Goal: Task Accomplishment & Management: Complete application form

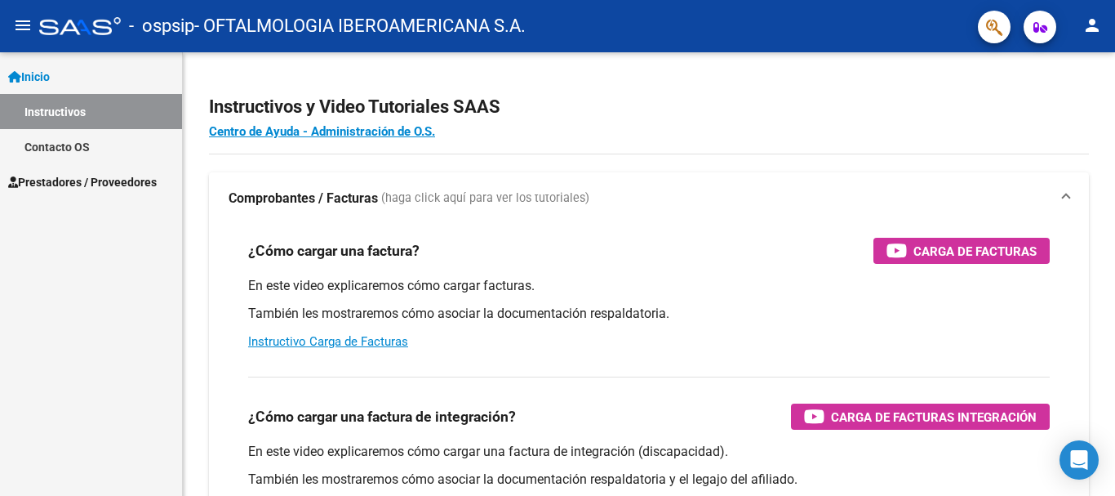
click at [105, 180] on span "Prestadores / Proveedores" at bounding box center [82, 182] width 149 height 18
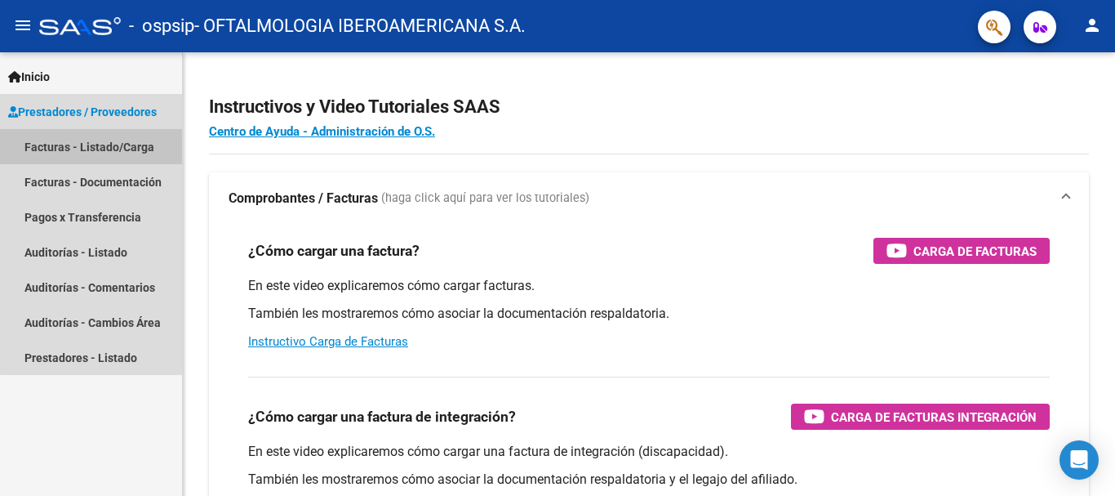
click at [142, 149] on link "Facturas - Listado/Carga" at bounding box center [91, 146] width 182 height 35
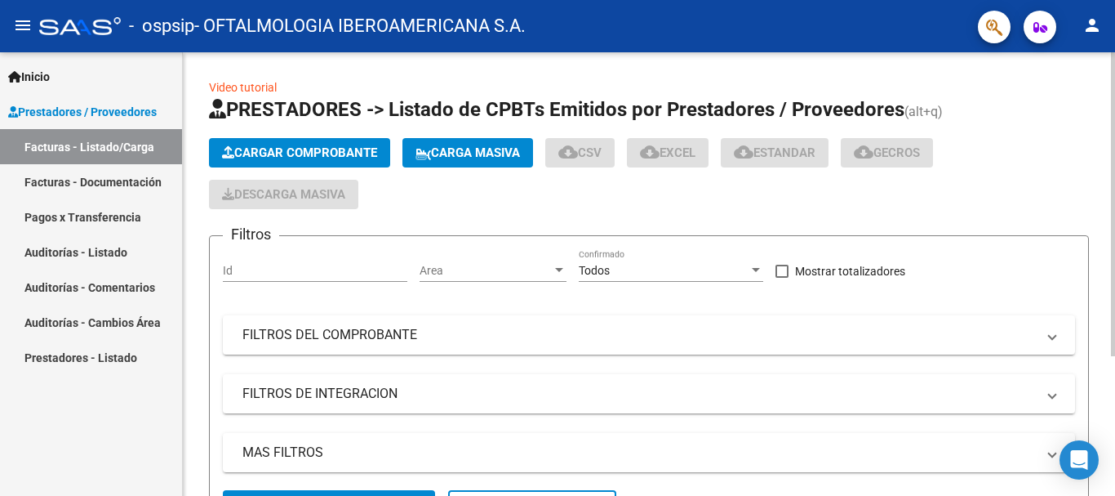
click at [370, 151] on span "Cargar Comprobante" at bounding box center [299, 152] width 155 height 15
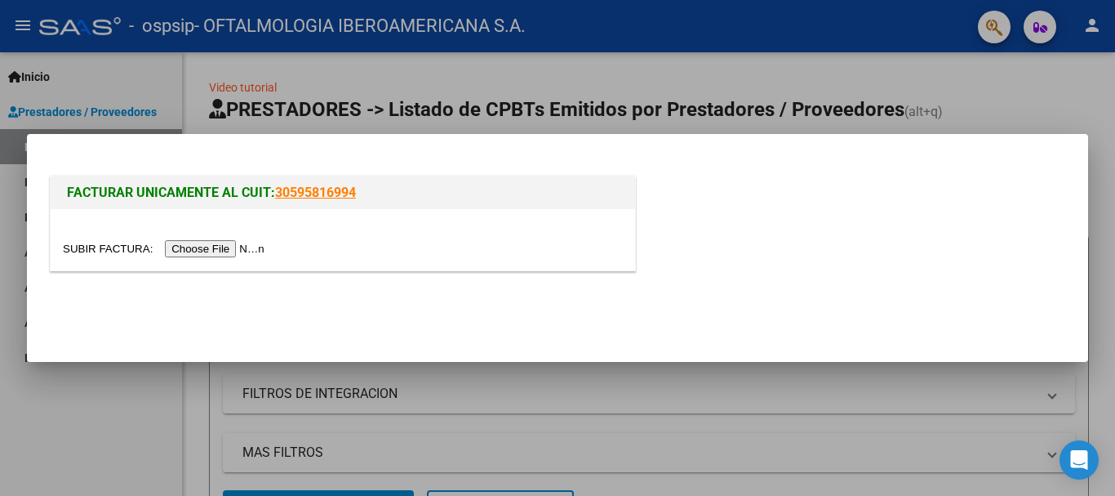
click at [227, 243] on input "file" at bounding box center [166, 248] width 207 height 17
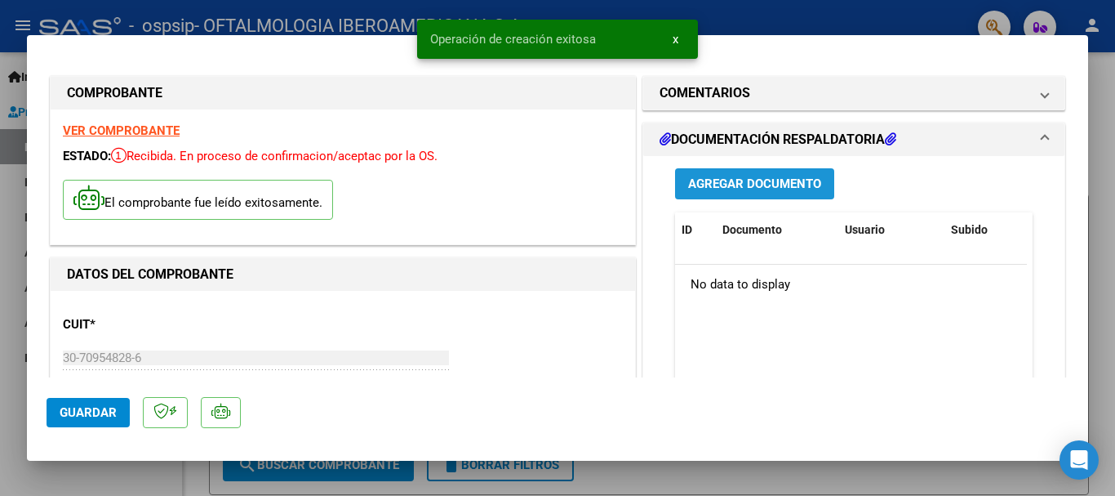
click at [718, 182] on span "Agregar Documento" at bounding box center [754, 184] width 133 height 15
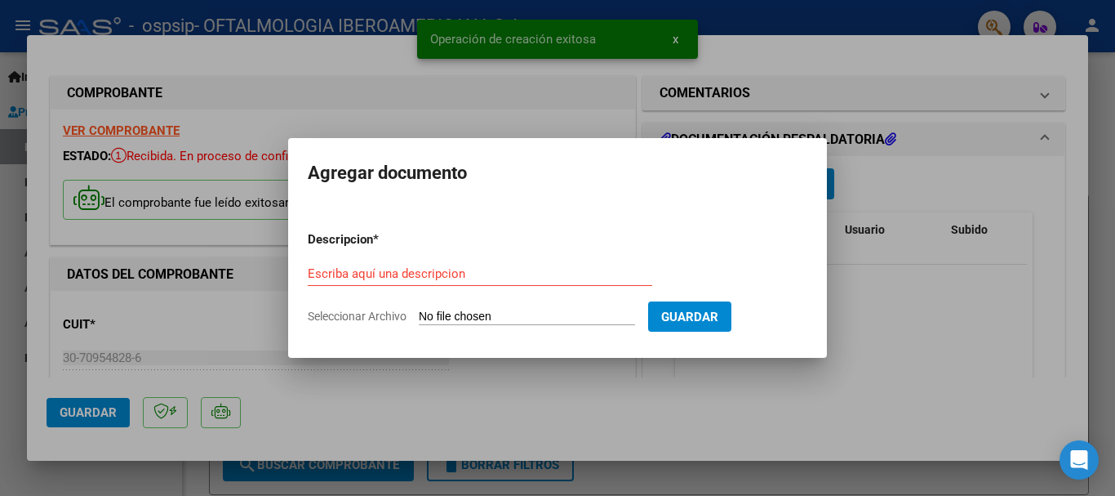
click at [513, 319] on input "Seleccionar Archivo" at bounding box center [527, 317] width 216 height 16
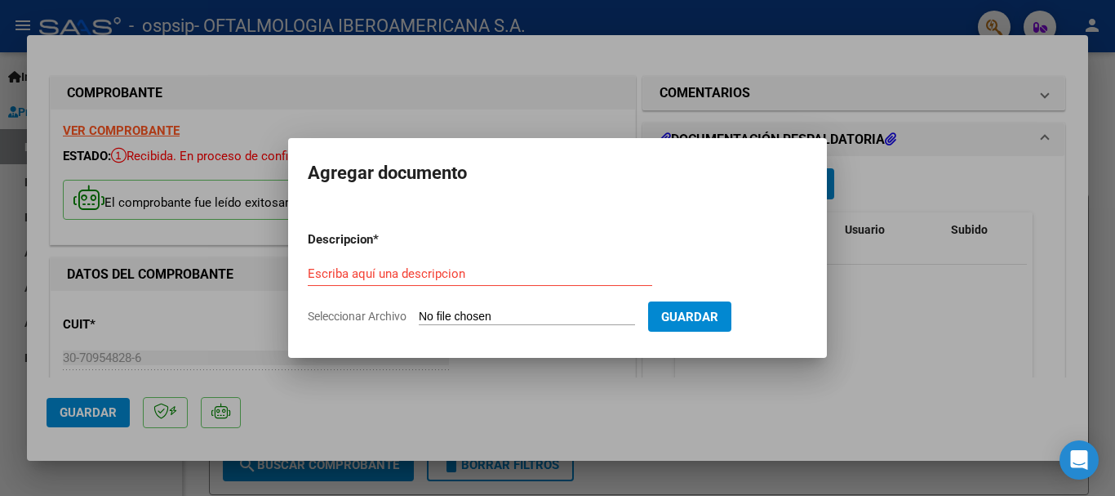
type input "C:\fakepath\OSPSIP PRESTACIONES AGOSTO 2025.pdf"
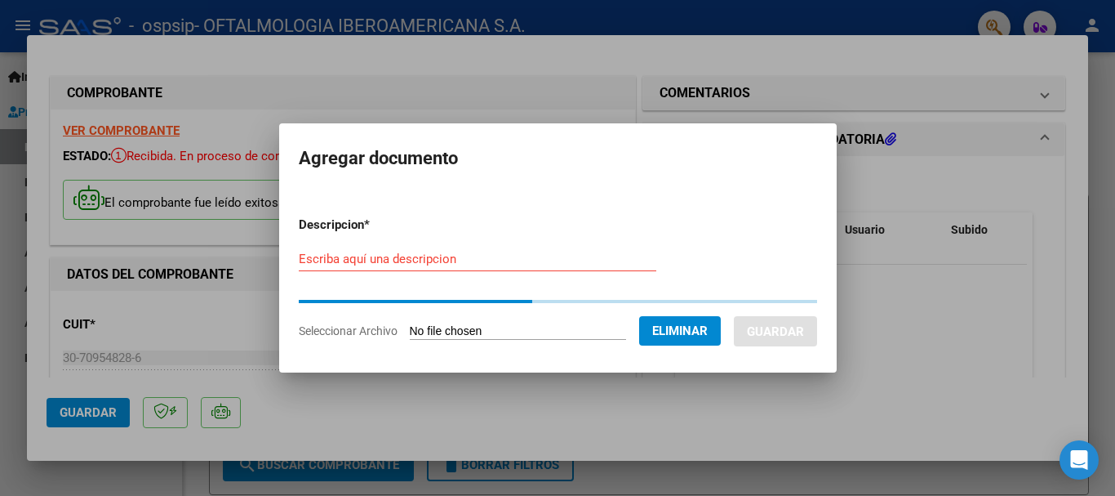
click at [528, 263] on div "Escriba aquí una descripcion" at bounding box center [478, 259] width 358 height 24
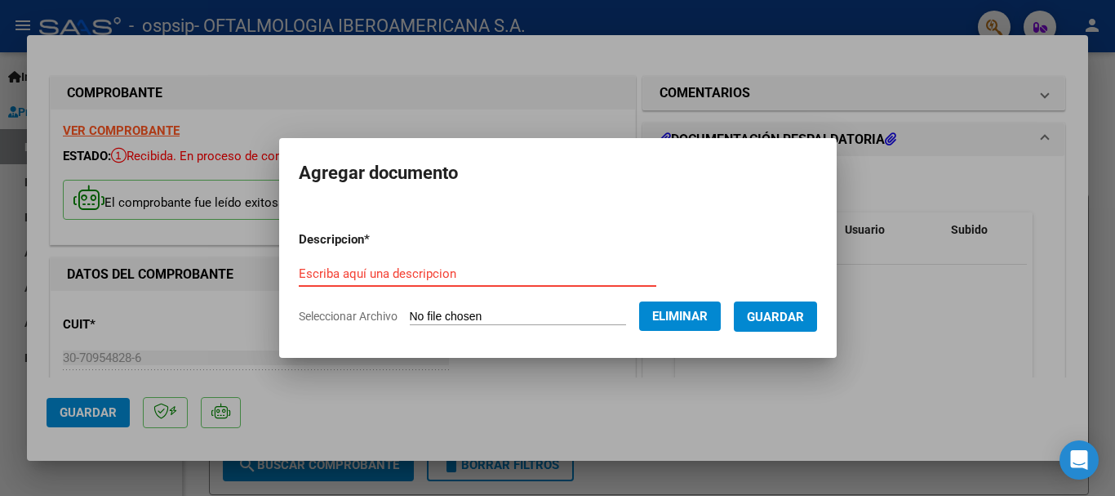
paste input "OSPSIP PRESTACIONES AGOSTO 2025"
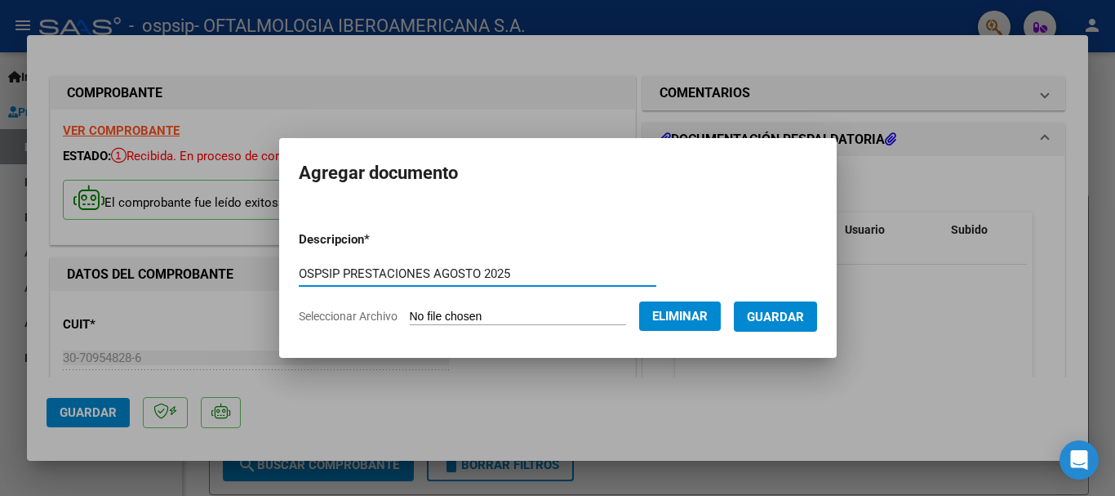
type input "OSPSIP PRESTACIONES AGOSTO 2025"
click at [777, 312] on span "Guardar" at bounding box center [775, 316] width 57 height 15
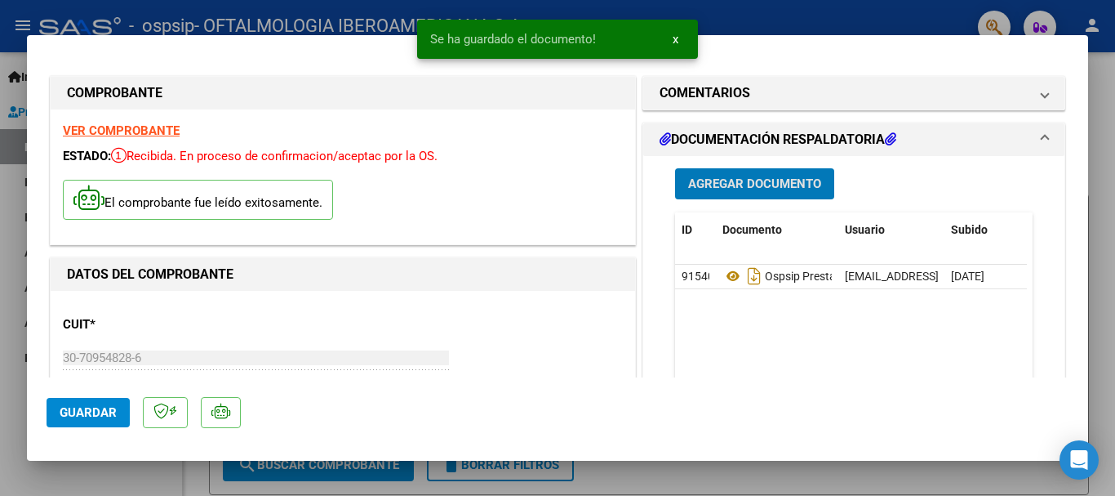
click at [758, 175] on button "Agregar Documento" at bounding box center [754, 183] width 159 height 30
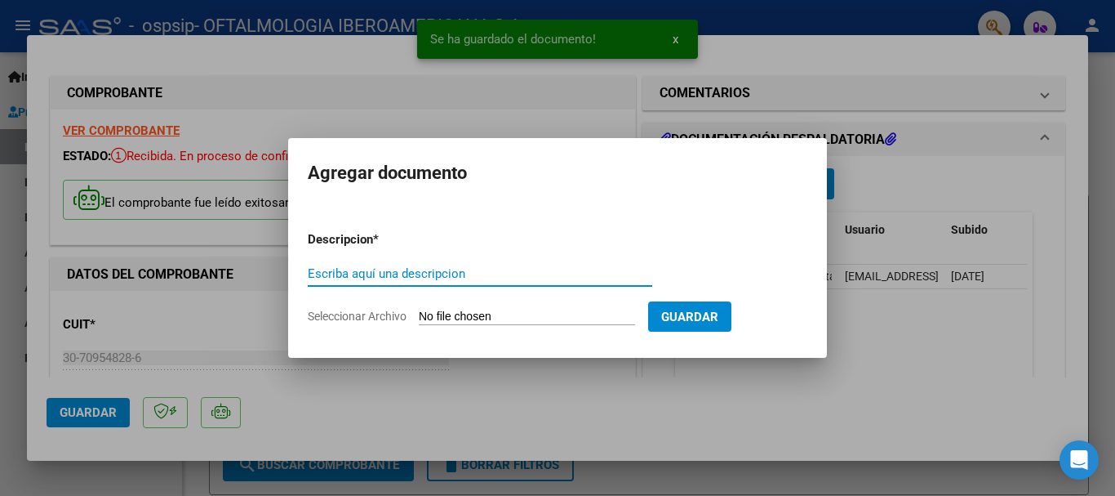
paste input "OSPSIP PRESTACIONES AGOSTO 2025"
type input "OSPSIP PRESTACIONES AGOSTO 2025"
click at [476, 318] on input "Seleccionar Archivo" at bounding box center [527, 317] width 216 height 16
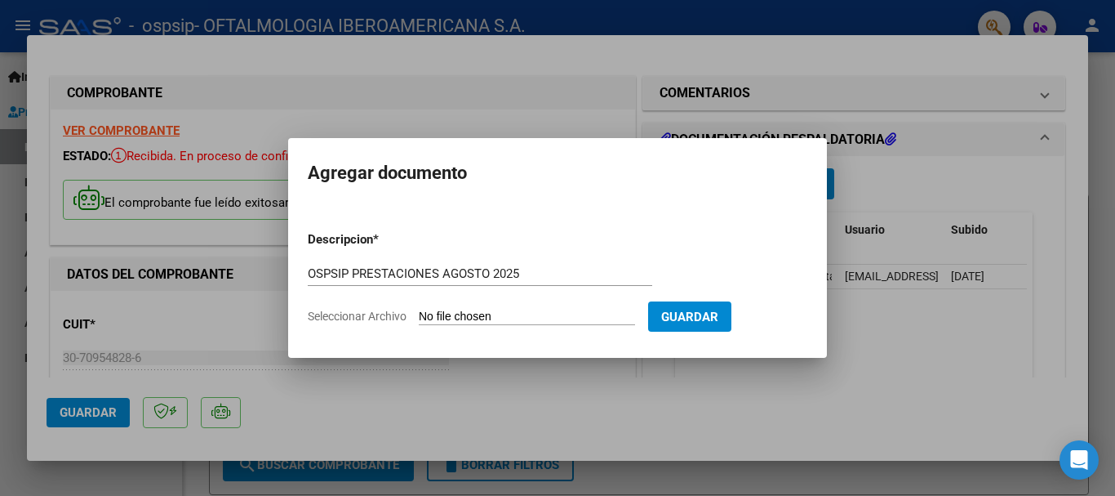
type input "C:\fakepath\OSPSIP PRESTACIONES AGOSTO 2025.xlsx"
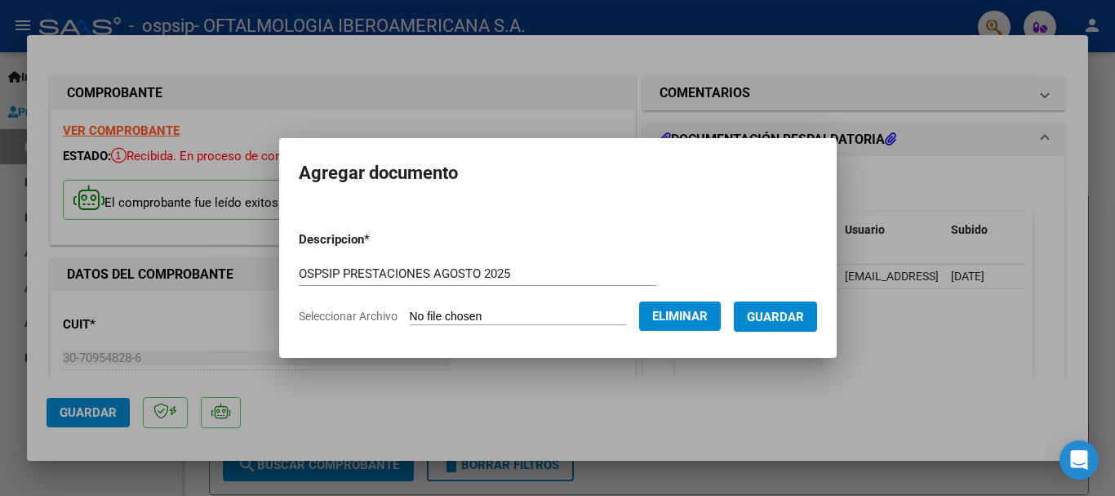
click at [804, 312] on span "Guardar" at bounding box center [775, 316] width 57 height 15
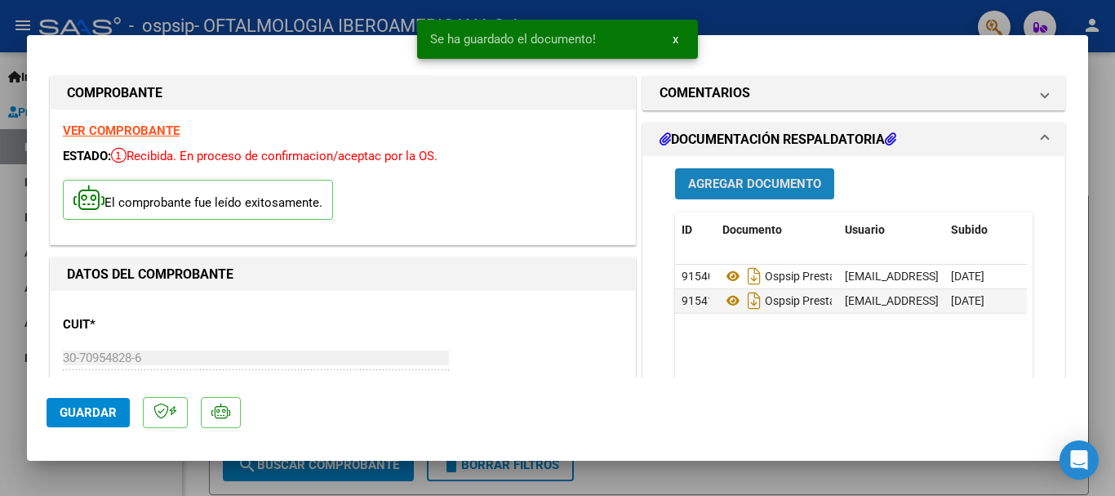
click at [745, 188] on span "Agregar Documento" at bounding box center [754, 184] width 133 height 15
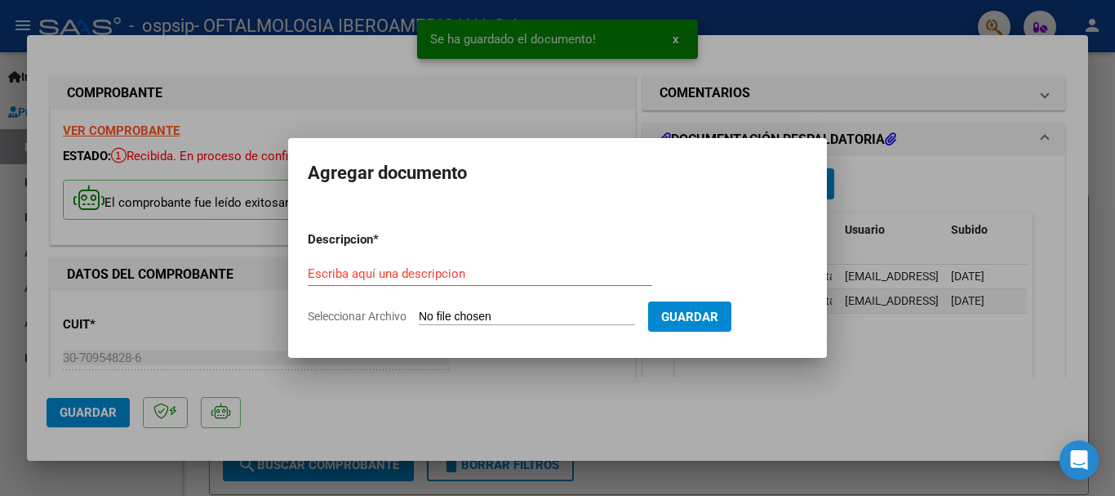
click at [575, 306] on form "Descripcion * Escriba aquí una descripcion Seleccionar Archivo Guardar" at bounding box center [558, 277] width 500 height 119
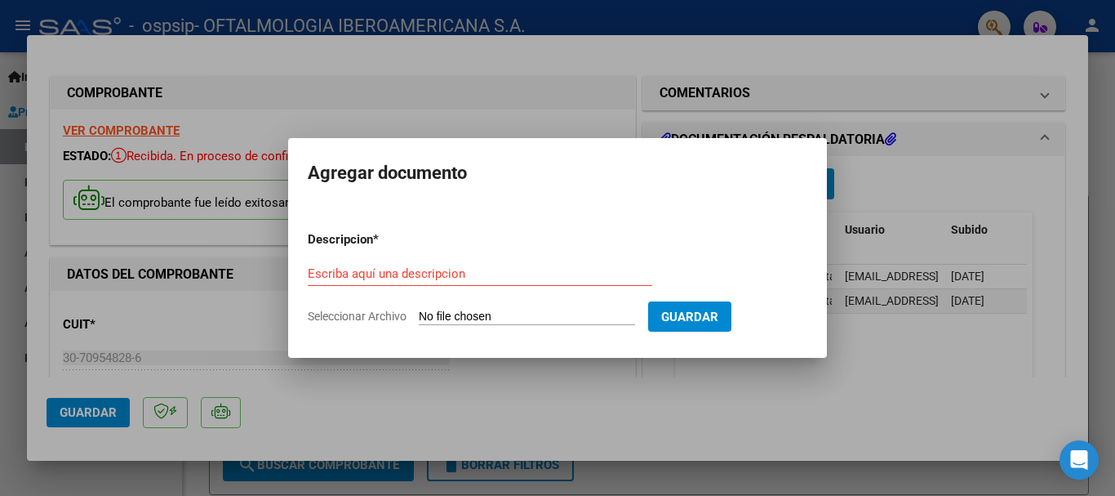
click at [433, 317] on input "Seleccionar Archivo" at bounding box center [527, 317] width 216 height 16
type input "C:\fakepath\OSPSIP1.PDF"
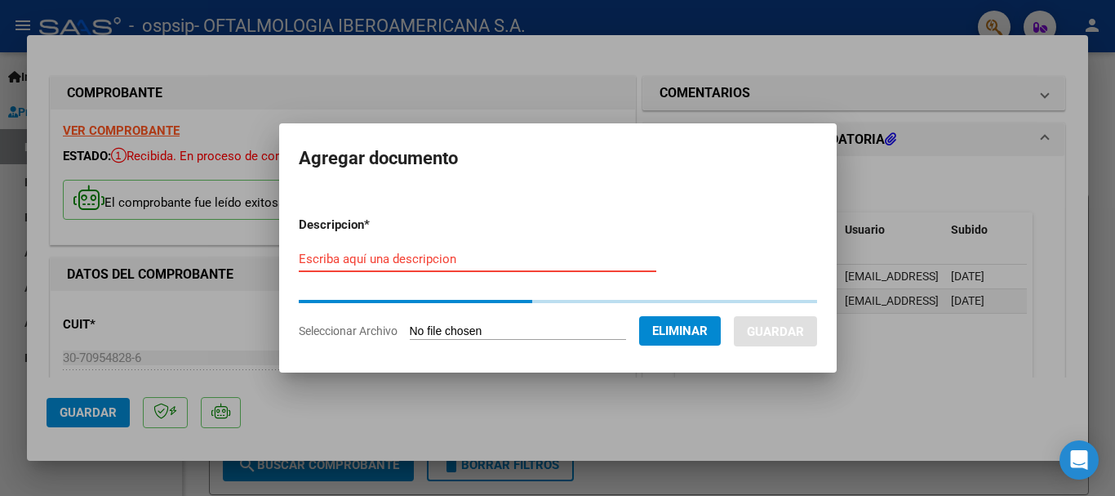
click at [391, 253] on input "Escriba aquí una descripcion" at bounding box center [478, 258] width 358 height 15
paste input "OSPSIP1"
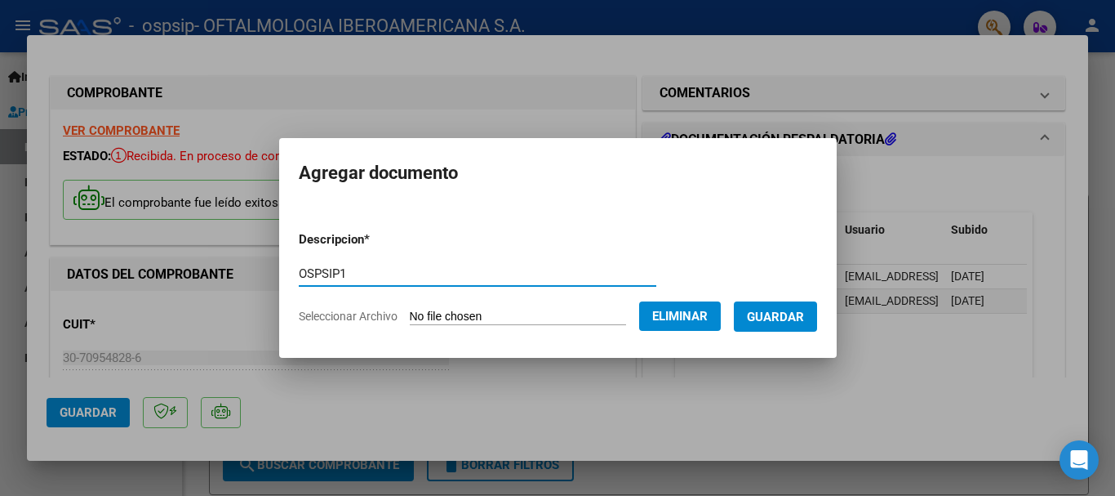
type input "OSPSIP1"
click at [779, 322] on span "Guardar" at bounding box center [775, 316] width 57 height 15
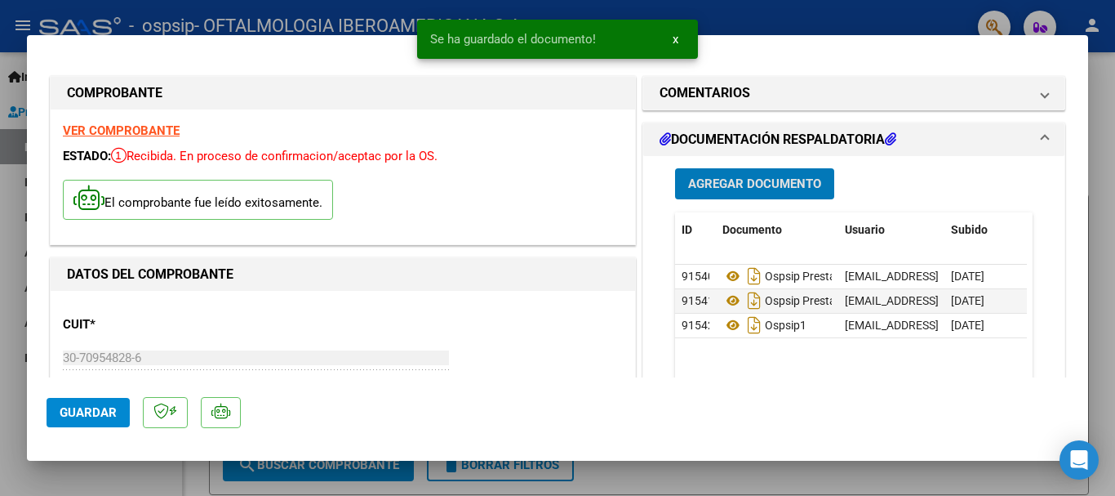
click at [768, 191] on span "Agregar Documento" at bounding box center [754, 184] width 133 height 15
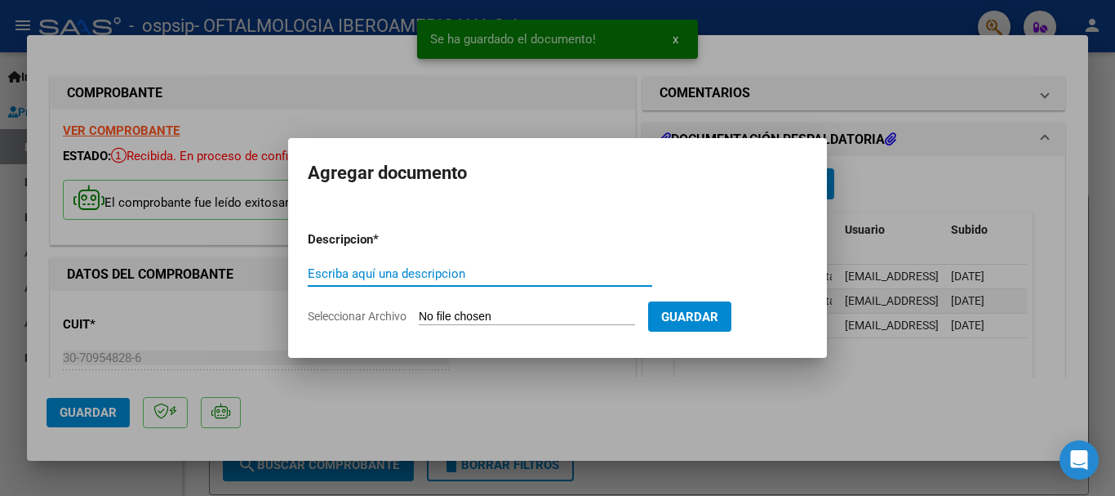
paste input "OSPSIP1"
type input "OSPSIP2"
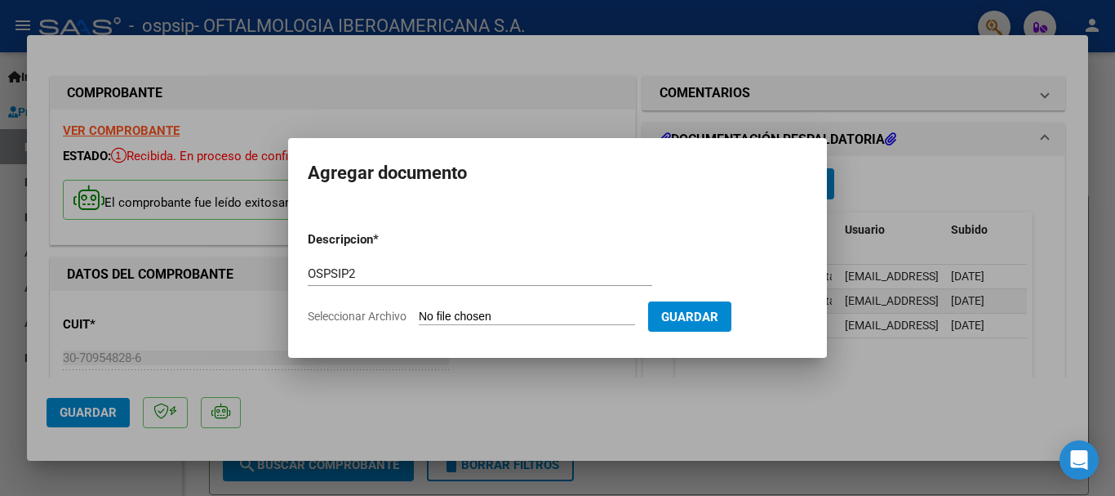
click at [540, 321] on input "Seleccionar Archivo" at bounding box center [527, 317] width 216 height 16
type input "C:\fakepath\OSPSIP2.PDF"
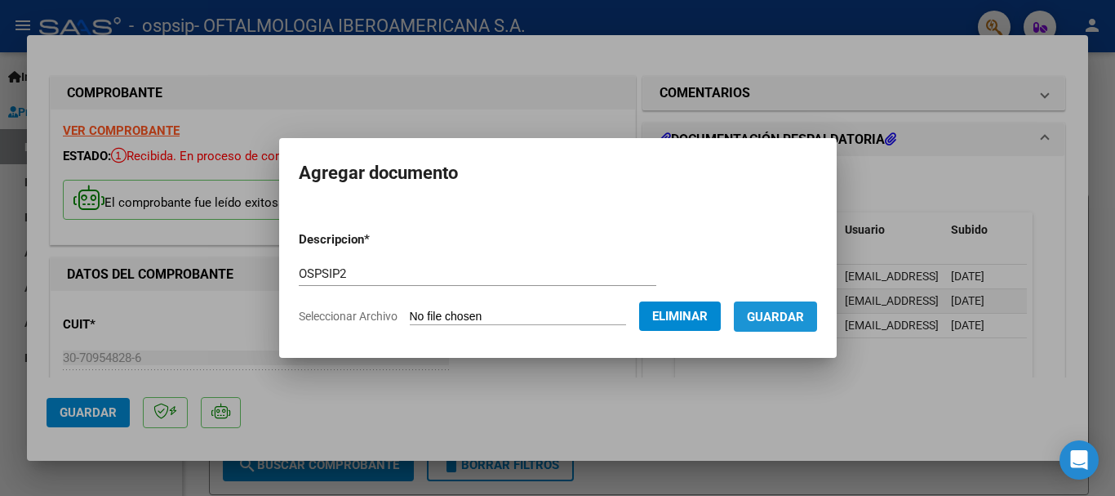
click at [803, 318] on span "Guardar" at bounding box center [775, 316] width 57 height 15
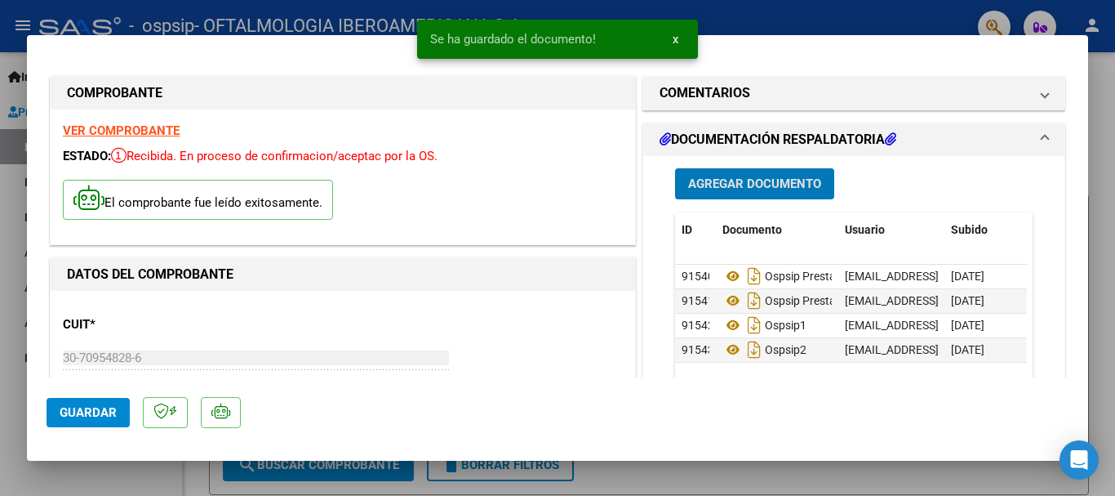
click at [757, 169] on button "Agregar Documento" at bounding box center [754, 183] width 159 height 30
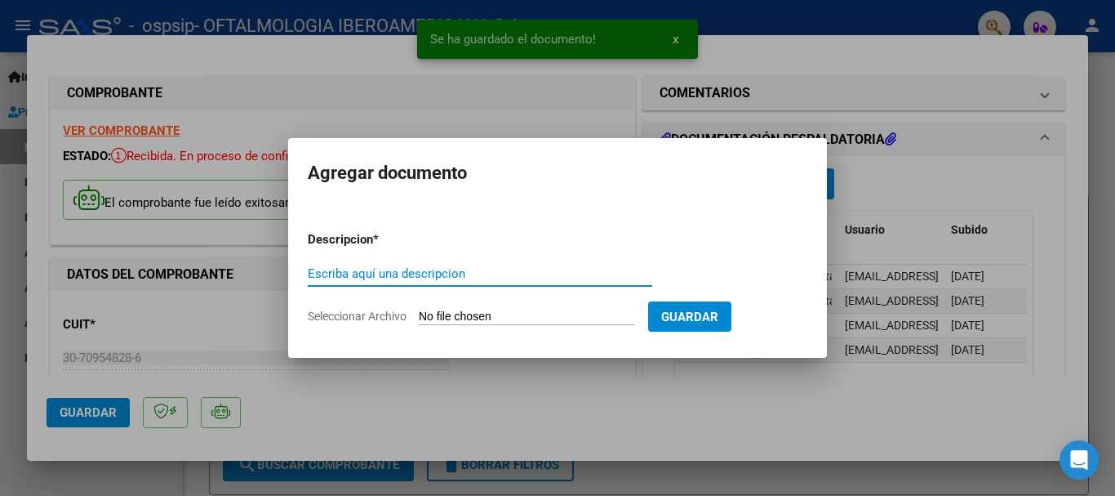
paste input "OSPSIP1"
type input "OSPSIP3"
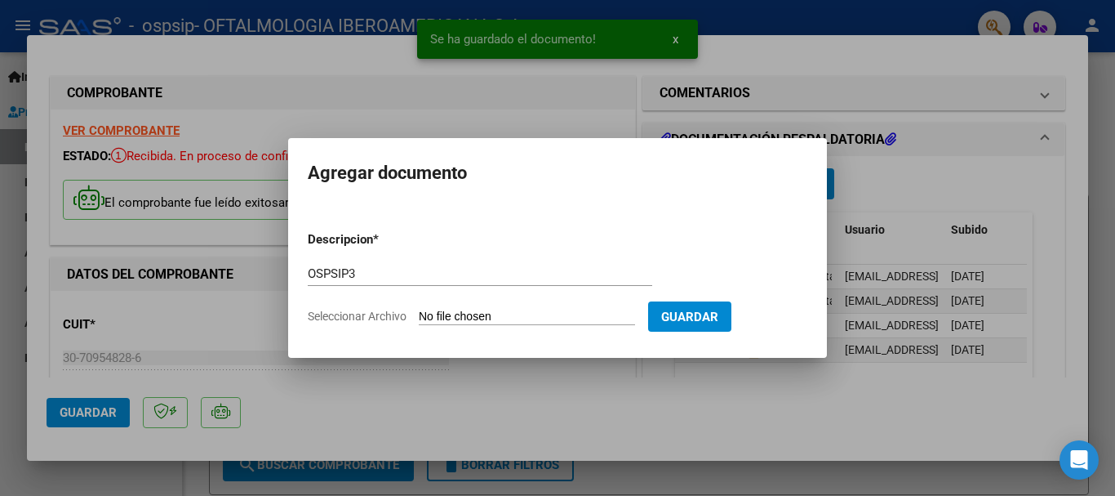
click at [524, 316] on input "Seleccionar Archivo" at bounding box center [527, 317] width 216 height 16
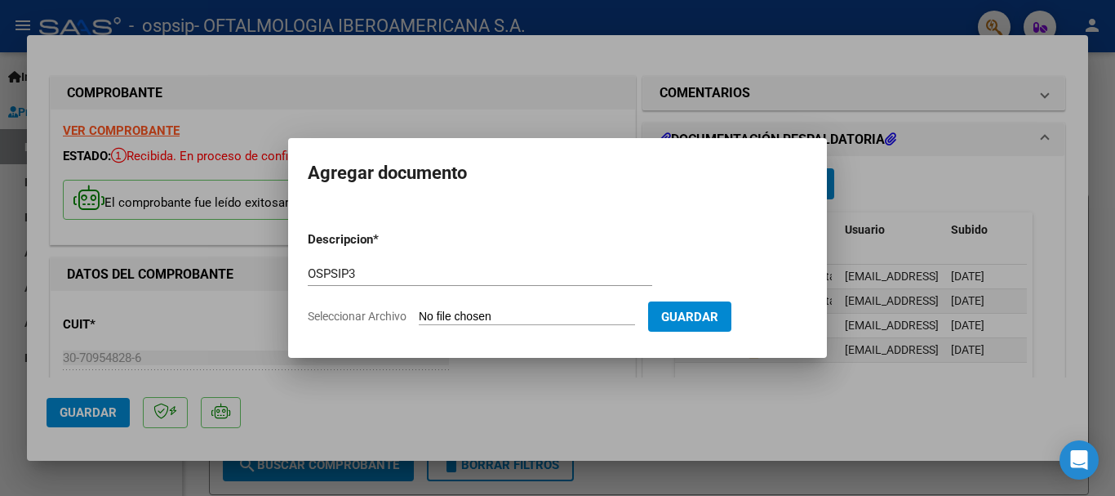
type input "C:\fakepath\OSPSIP3.PDF"
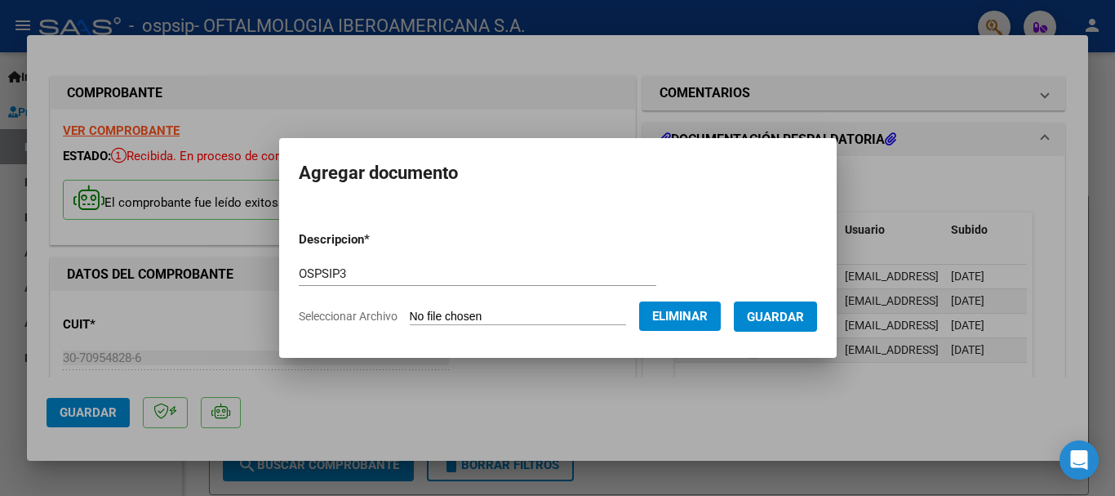
click at [805, 326] on button "Guardar" at bounding box center [775, 316] width 83 height 30
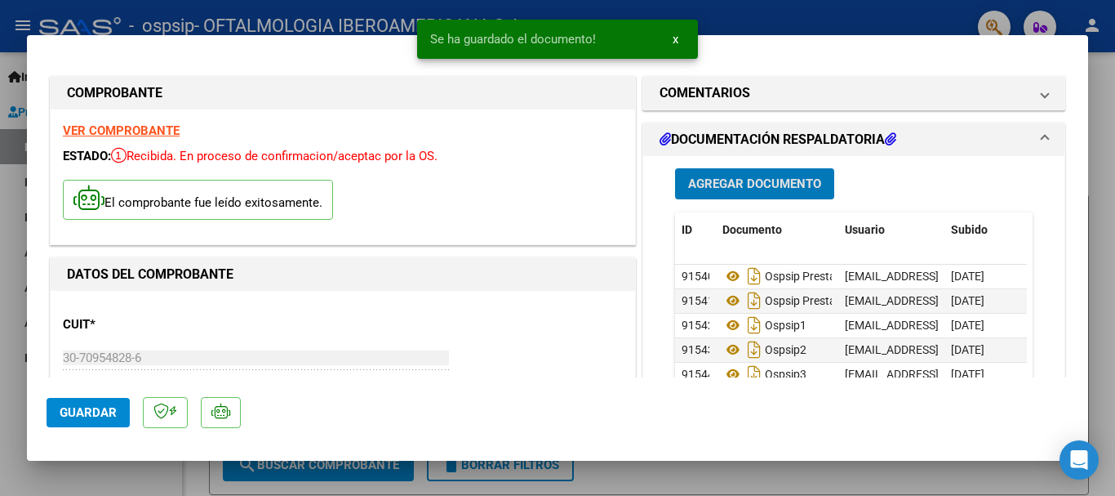
click at [765, 177] on span "Agregar Documento" at bounding box center [754, 184] width 133 height 15
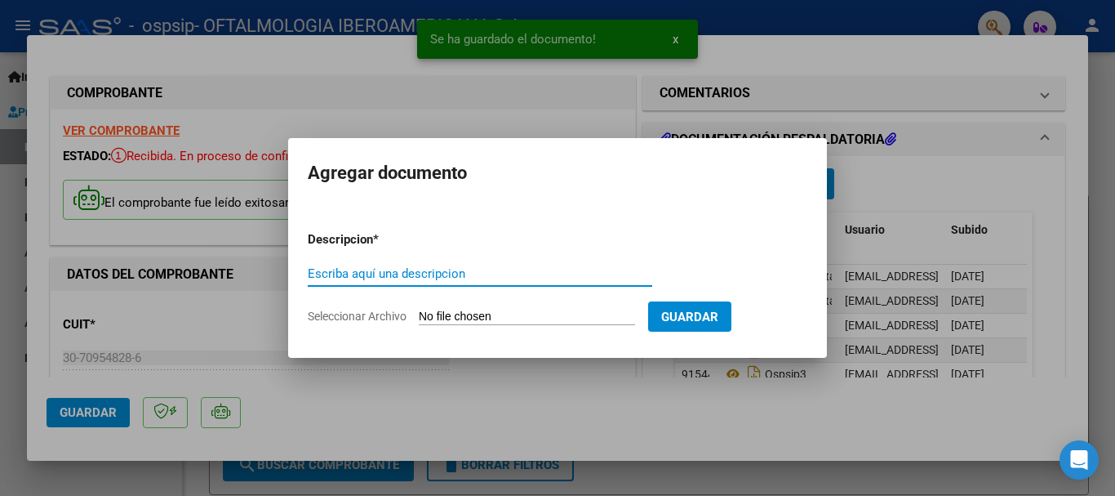
paste input "OSPSIP1"
type input "OSPSIP4"
click at [547, 310] on input "Seleccionar Archivo" at bounding box center [527, 317] width 216 height 16
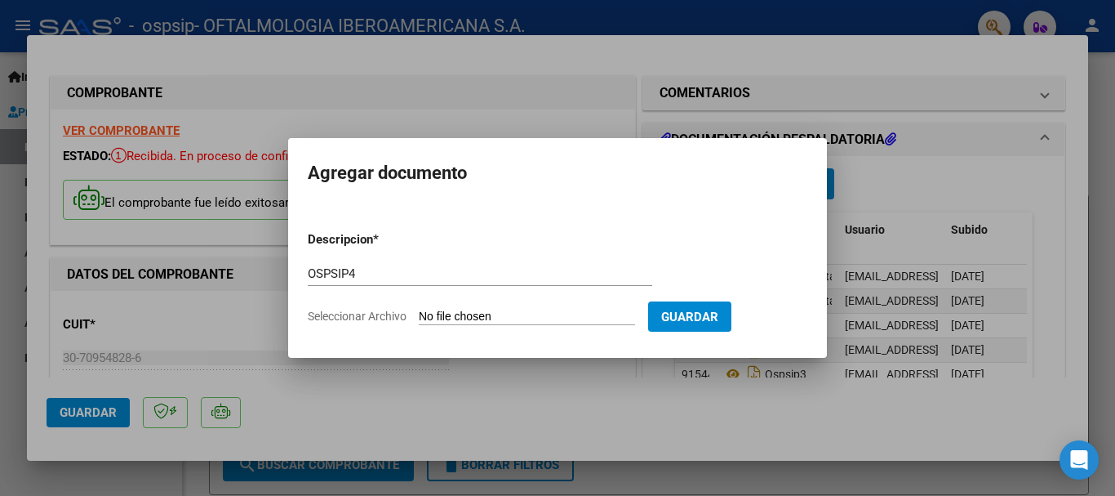
type input "C:\fakepath\OSPSIP4.PDF"
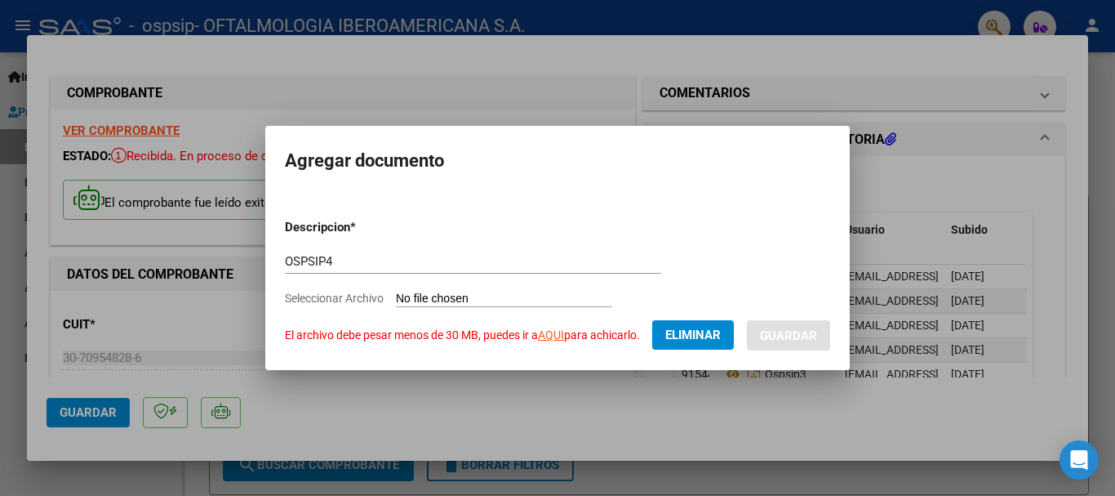
click at [688, 336] on span "Eliminar" at bounding box center [693, 334] width 56 height 15
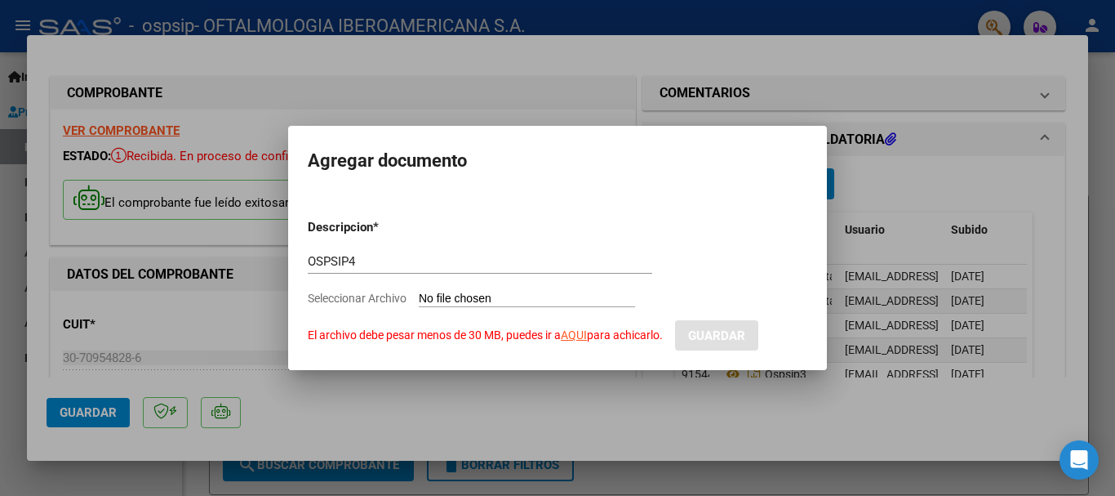
click at [494, 298] on input "Seleccionar Archivo El archivo debe pesar menos de 30 MB, puedes ir a AQUI para…" at bounding box center [527, 299] width 216 height 16
type input "C:\fakepath\OSPSIP4.PDF"
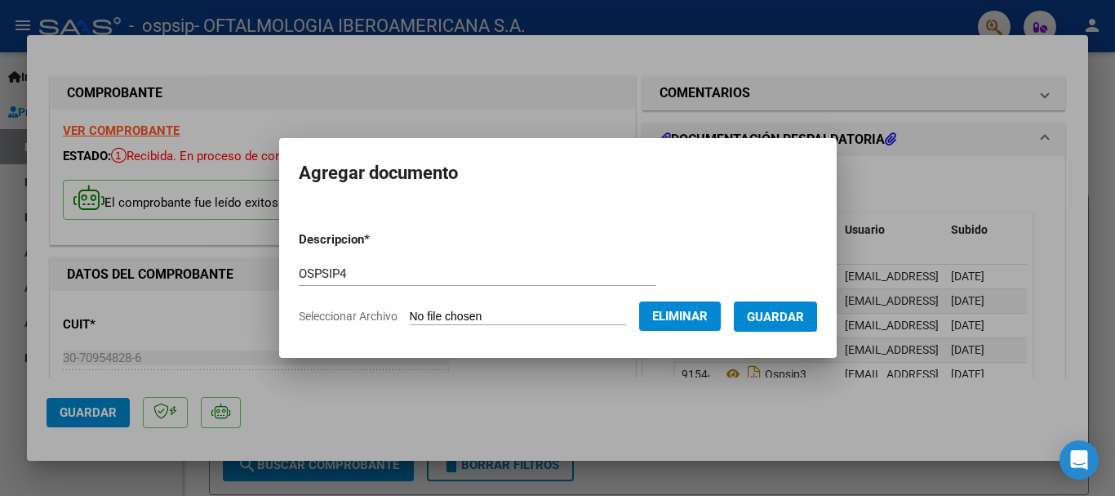
click at [796, 309] on span "Guardar" at bounding box center [775, 316] width 57 height 15
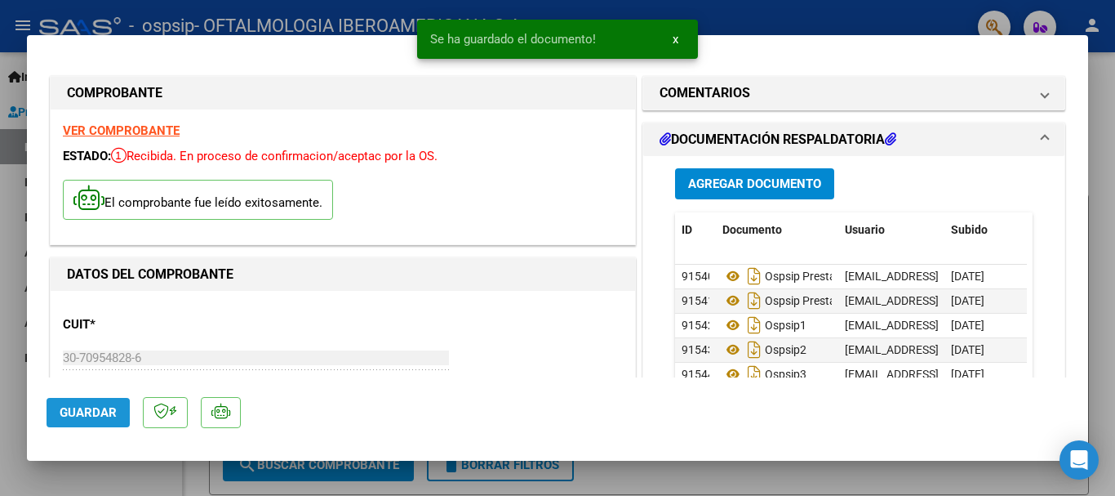
click at [90, 418] on span "Guardar" at bounding box center [88, 412] width 57 height 15
click at [110, 413] on span "Guardar" at bounding box center [88, 412] width 57 height 15
click at [890, 23] on div at bounding box center [557, 248] width 1115 height 496
type input "$ 0,00"
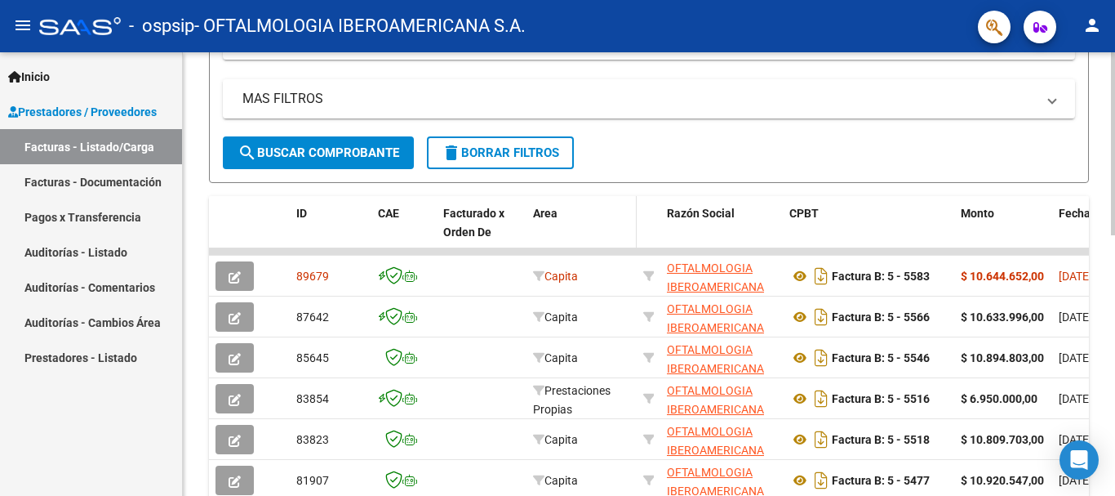
scroll to position [327, 0]
